Goal: Task Accomplishment & Management: Complete application form

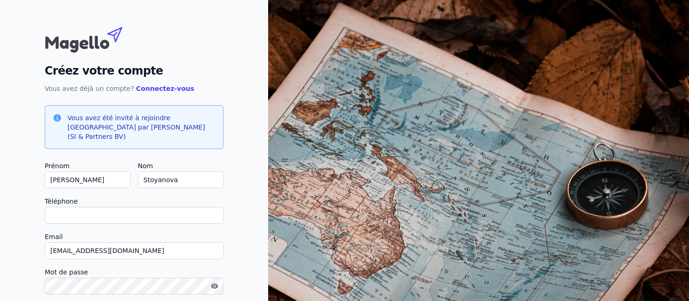
click at [108, 207] on input "Téléphone" at bounding box center [134, 215] width 179 height 17
type input "0"
checkbox input "false"
type input "0487709461"
click at [104, 285] on div "Mot de passe" at bounding box center [134, 283] width 179 height 35
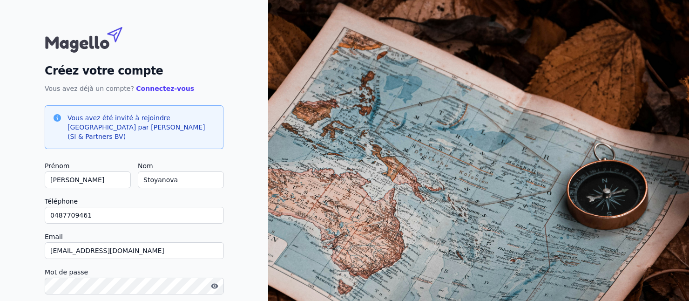
click at [246, 238] on div "Créez votre compte Vous avez déjà un compte? Connectez-vous Vous avez été invit…" at bounding box center [134, 204] width 268 height 408
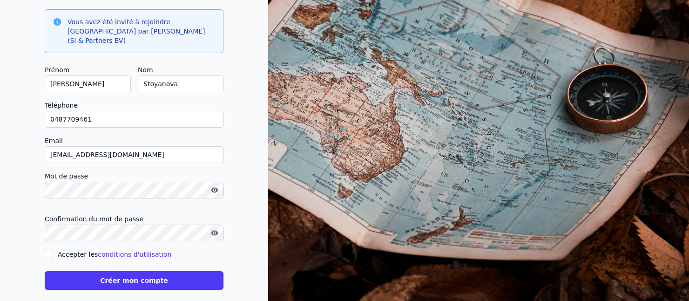
scroll to position [98, 0]
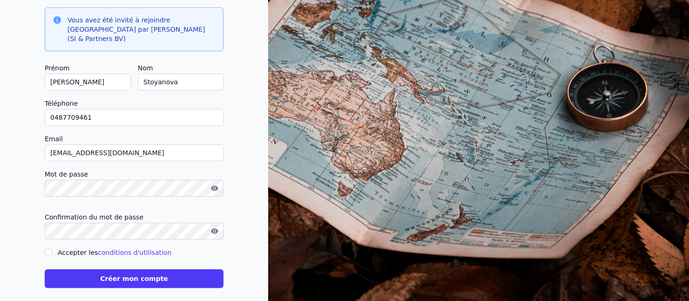
click at [218, 227] on icon "button" at bounding box center [214, 230] width 7 height 7
click at [214, 187] on icon "button" at bounding box center [215, 188] width 2 height 2
click at [162, 269] on button "Créer mon compte" at bounding box center [134, 278] width 179 height 19
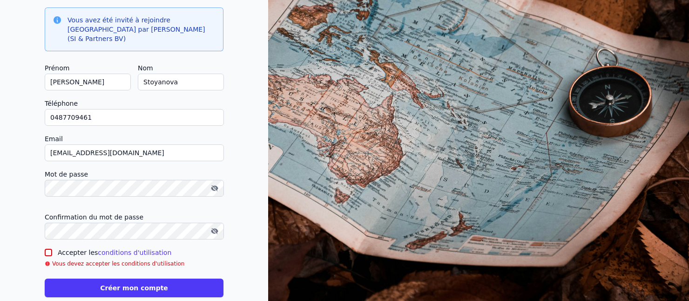
click at [50, 249] on input "Accepter les conditions d'utilisation" at bounding box center [48, 252] width 7 height 7
checkbox input "true"
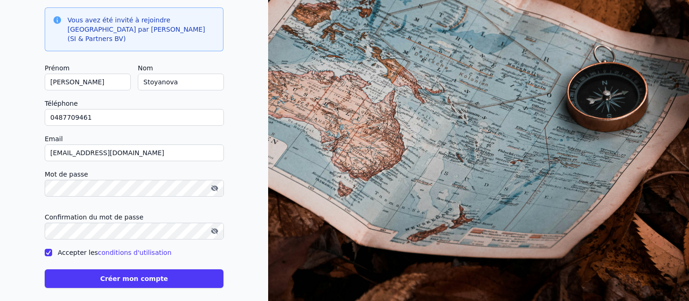
click at [120, 269] on button "Créer mon compte" at bounding box center [134, 278] width 179 height 19
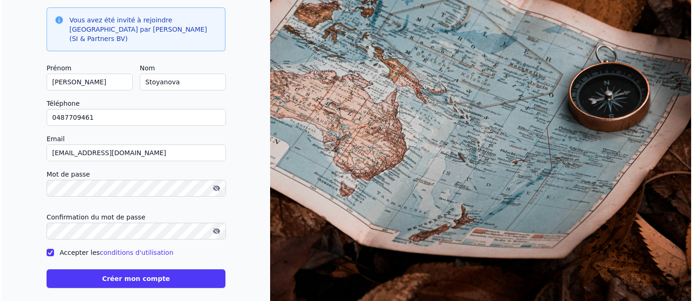
scroll to position [0, 0]
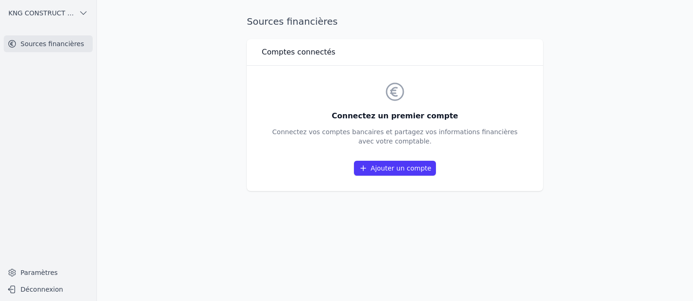
click at [426, 166] on link "Ajouter un compte" at bounding box center [395, 168] width 82 height 15
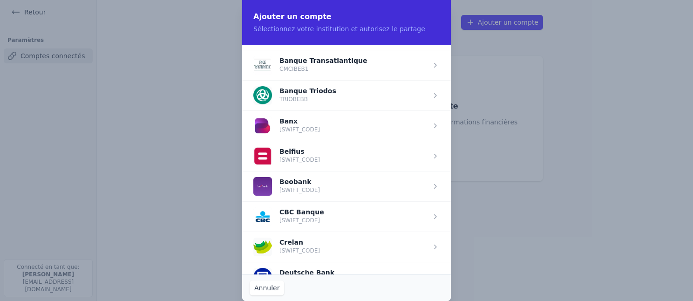
scroll to position [262, 0]
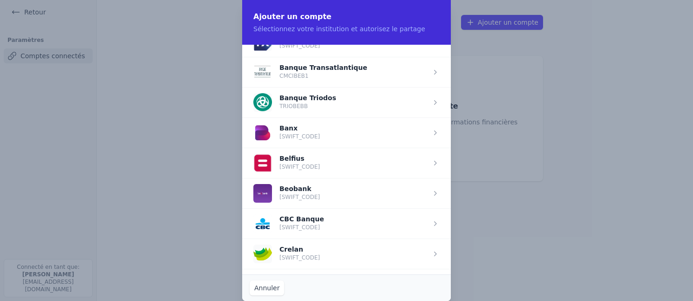
click at [316, 165] on span "button" at bounding box center [346, 163] width 209 height 30
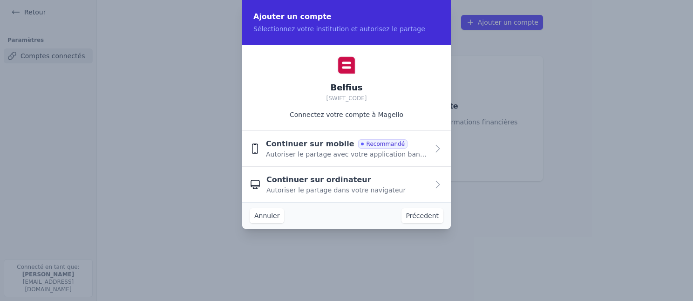
click at [338, 158] on button "Continuer sur mobile Recommandé Autoriser le partage avec votre application ban…" at bounding box center [346, 149] width 209 height 36
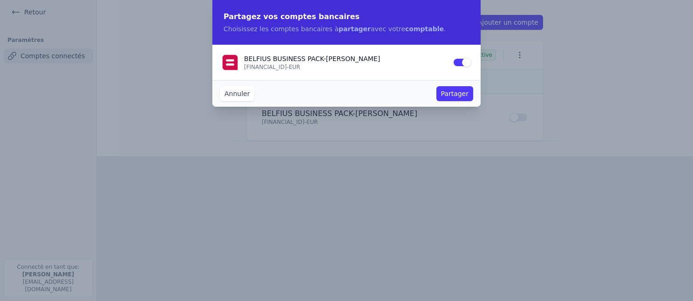
click at [451, 91] on button "Partager" at bounding box center [454, 93] width 37 height 15
